Goal: Task Accomplishment & Management: Use online tool/utility

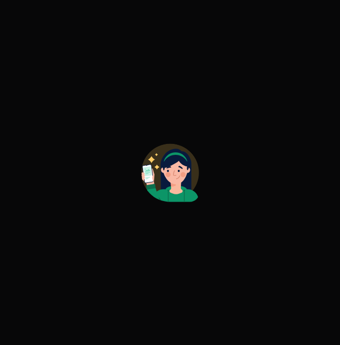
click at [177, 180] on icon at bounding box center [174, 167] width 25 height 33
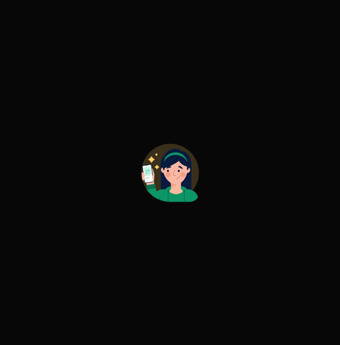
click at [177, 180] on icon at bounding box center [174, 167] width 25 height 33
click at [172, 169] on icon at bounding box center [174, 167] width 25 height 33
click at [172, 200] on icon at bounding box center [175, 198] width 47 height 27
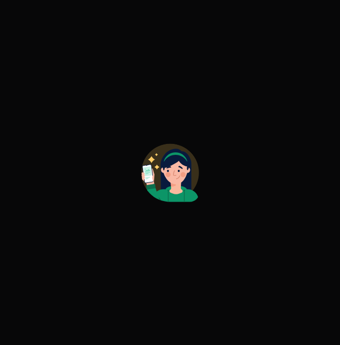
click at [172, 200] on icon at bounding box center [175, 198] width 47 height 27
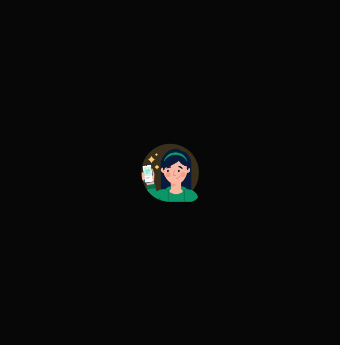
click at [172, 200] on icon at bounding box center [175, 198] width 47 height 27
click at [157, 193] on icon at bounding box center [175, 198] width 47 height 27
